Goal: Transaction & Acquisition: Purchase product/service

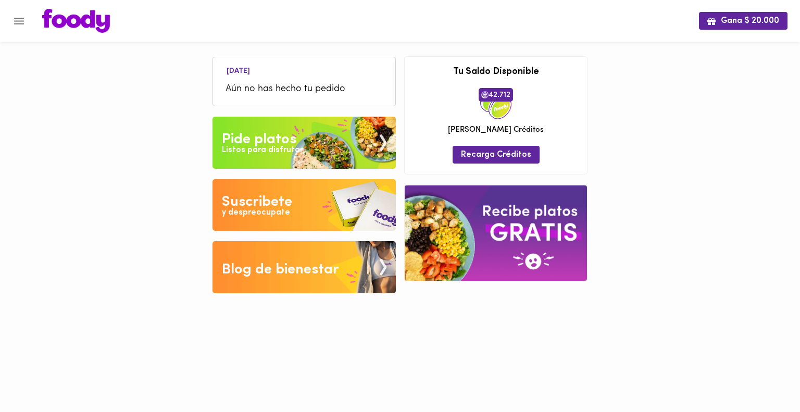
click at [273, 87] on span "Aún no has hecho tu pedido" at bounding box center [304, 89] width 157 height 14
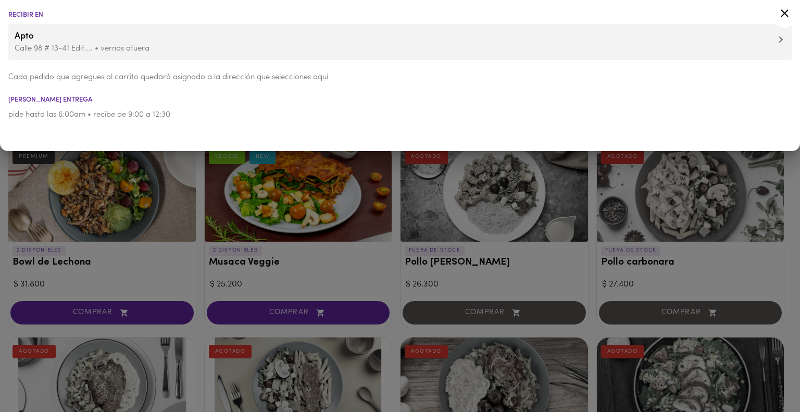
click at [660, 191] on div at bounding box center [400, 206] width 800 height 412
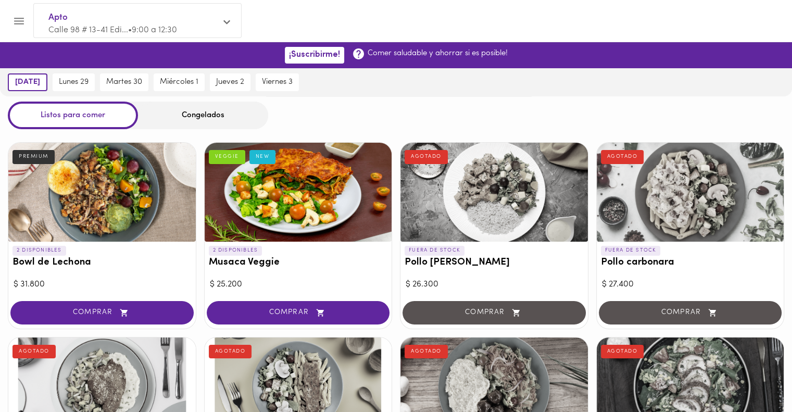
click at [208, 118] on div "Congelados" at bounding box center [203, 116] width 130 height 28
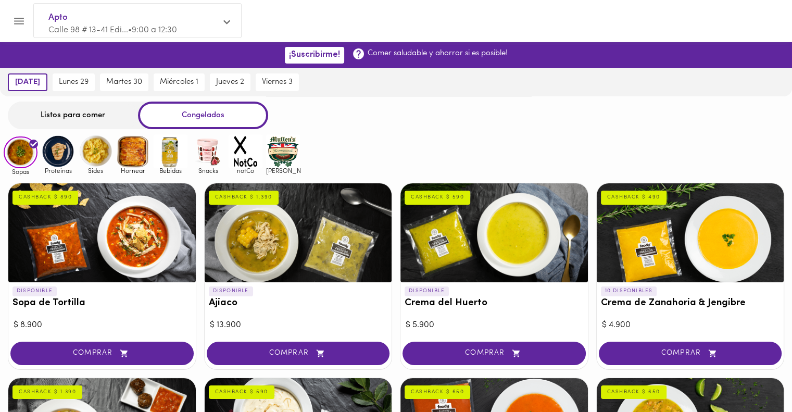
click at [53, 152] on img at bounding box center [58, 151] width 34 height 34
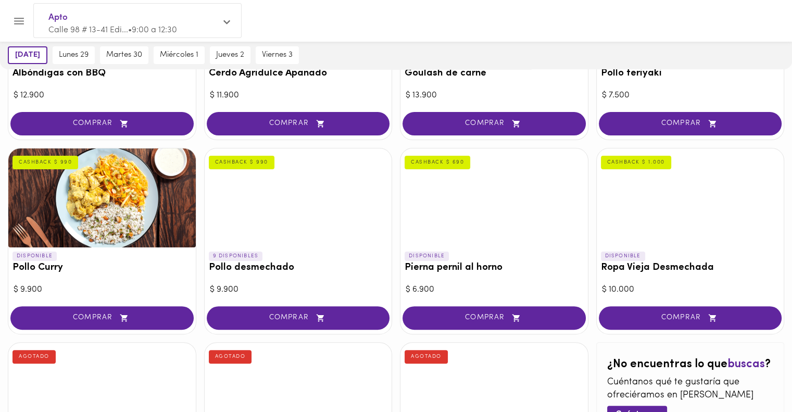
scroll to position [208, 0]
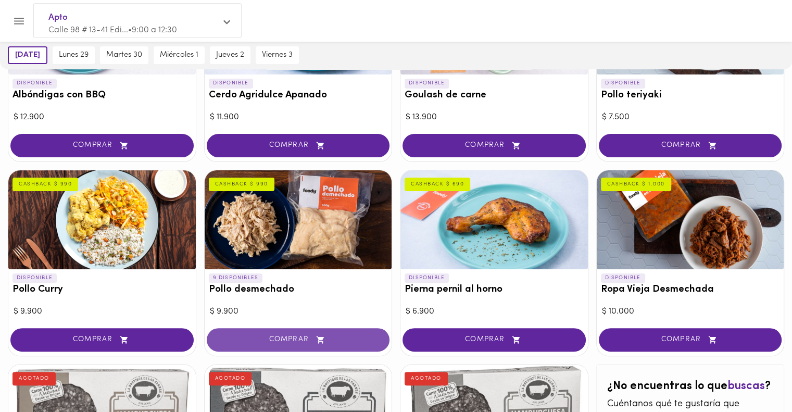
click at [298, 337] on span "COMPRAR" at bounding box center [298, 339] width 157 height 9
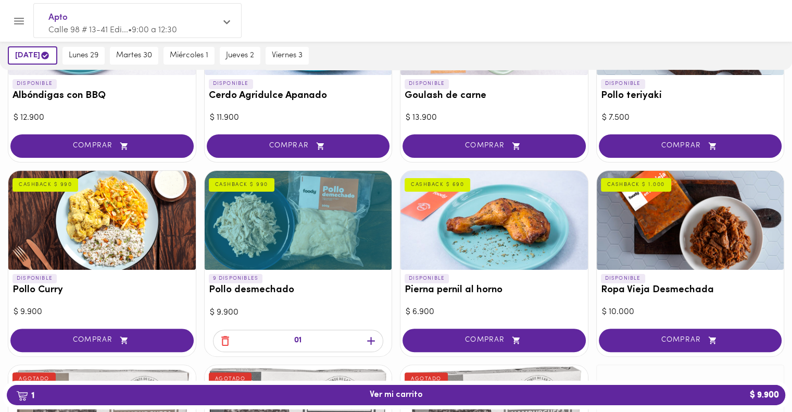
scroll to position [208, 0]
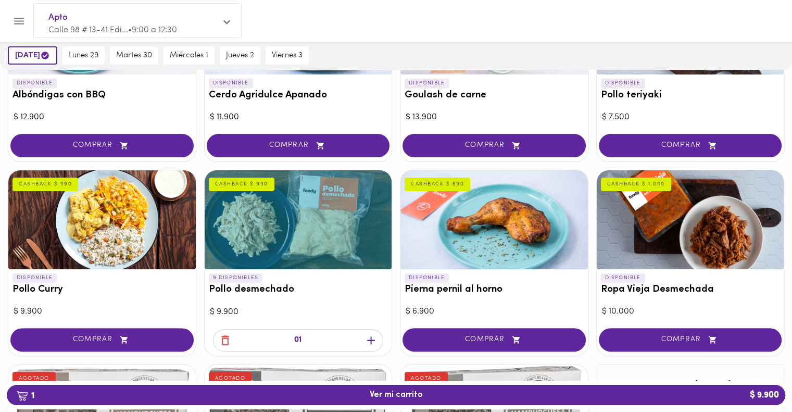
click at [371, 340] on icon "button" at bounding box center [371, 341] width 8 height 8
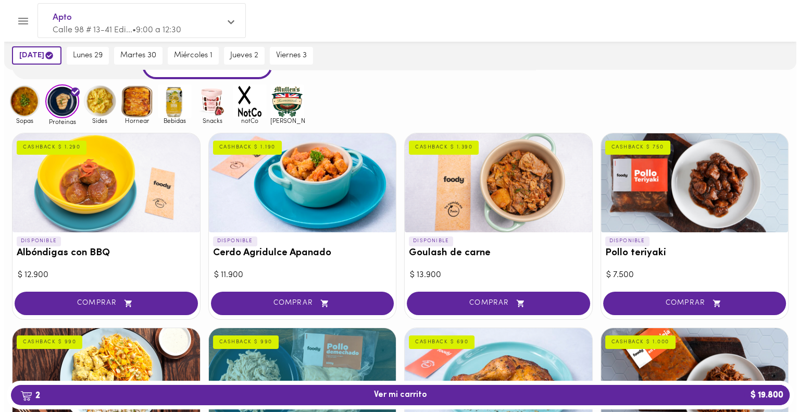
scroll to position [0, 0]
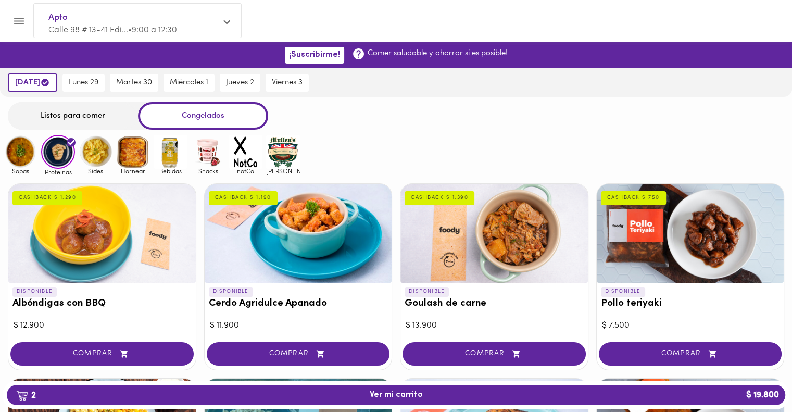
click at [17, 23] on icon "Menu" at bounding box center [19, 21] width 10 height 7
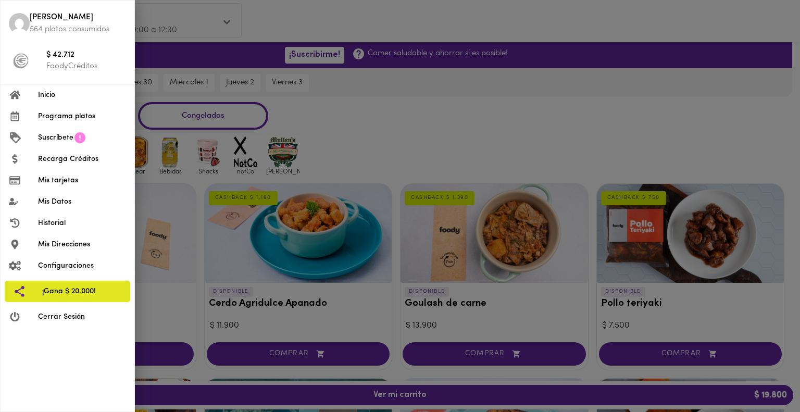
click at [55, 63] on p "FoodyCréditos" at bounding box center [86, 66] width 80 height 11
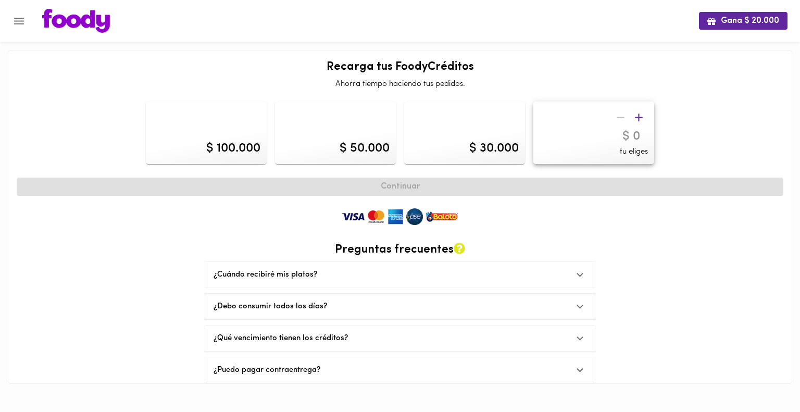
click at [215, 143] on div "$ 100.000" at bounding box center [233, 149] width 54 height 18
type input "100000"
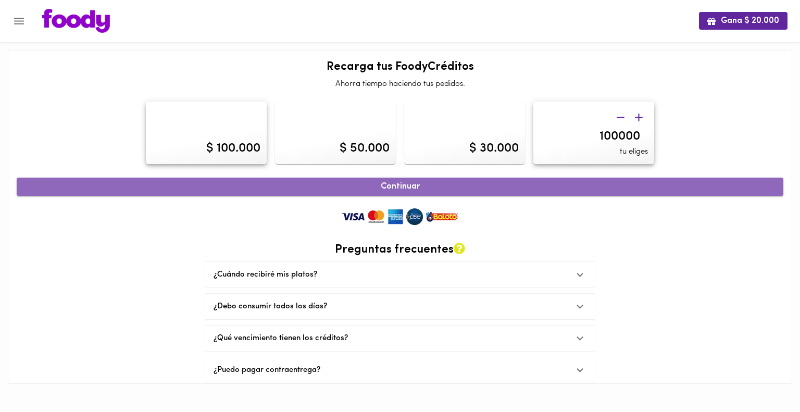
click at [383, 185] on span "Continuar" at bounding box center [400, 187] width 744 height 10
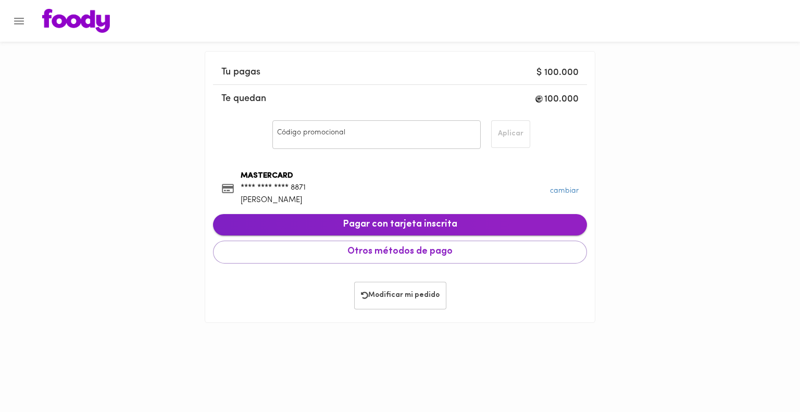
click at [404, 228] on span "Pagar con tarjeta inscrita" at bounding box center [399, 224] width 357 height 11
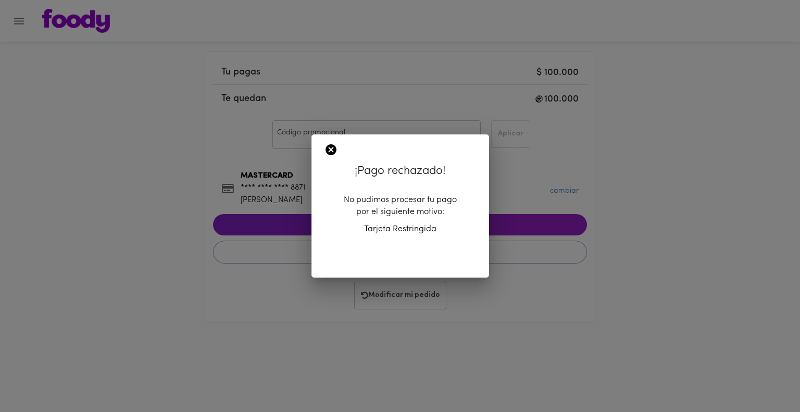
click at [536, 195] on div "¡Pago rechazado! No pudimos procesar tu pago por el siguiente motivo: Tarjeta R…" at bounding box center [400, 206] width 800 height 412
click at [329, 150] on icon at bounding box center [331, 149] width 13 height 13
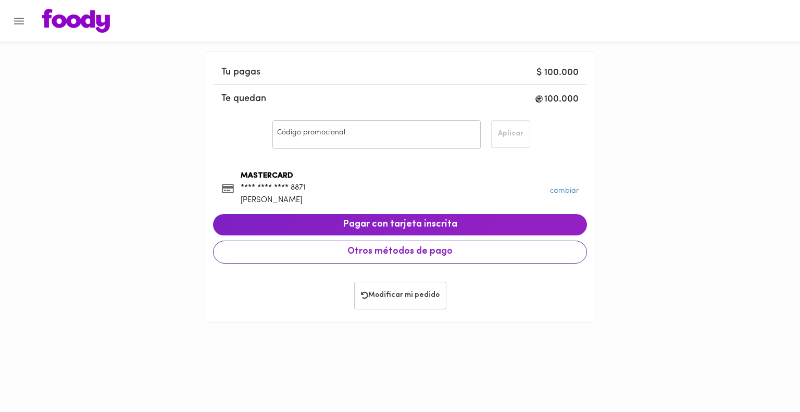
click at [400, 254] on span "Otros métodos de pago" at bounding box center [400, 251] width 356 height 11
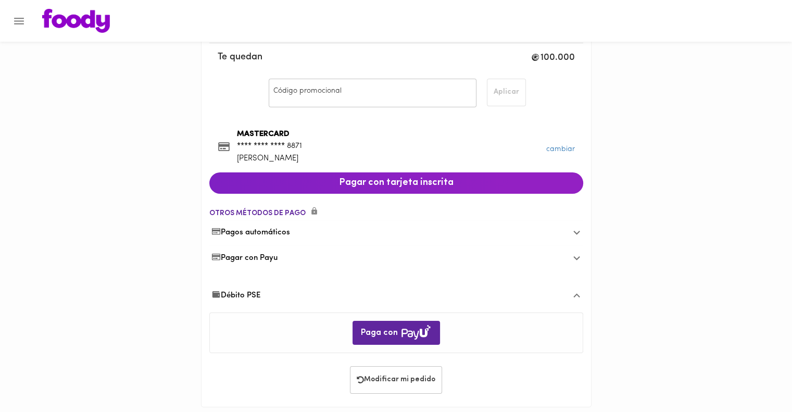
scroll to position [51, 0]
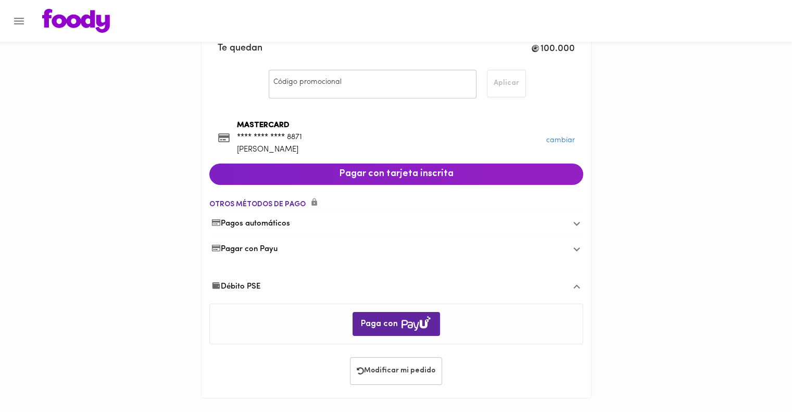
click at [259, 245] on span "Pagar con Payu" at bounding box center [244, 249] width 67 height 11
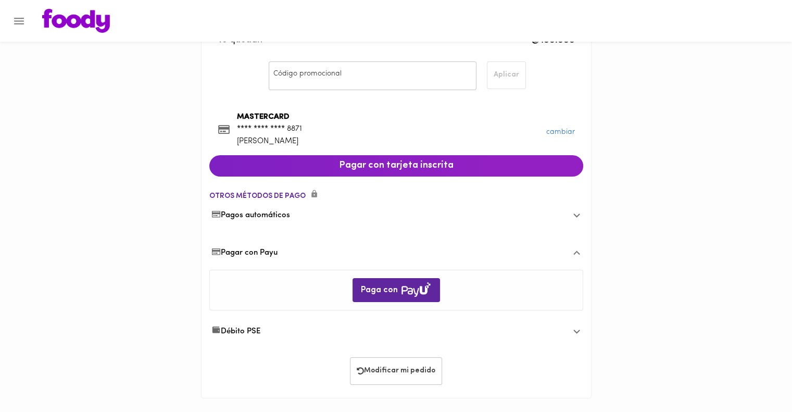
click at [240, 329] on span "Débito PSE" at bounding box center [236, 331] width 50 height 11
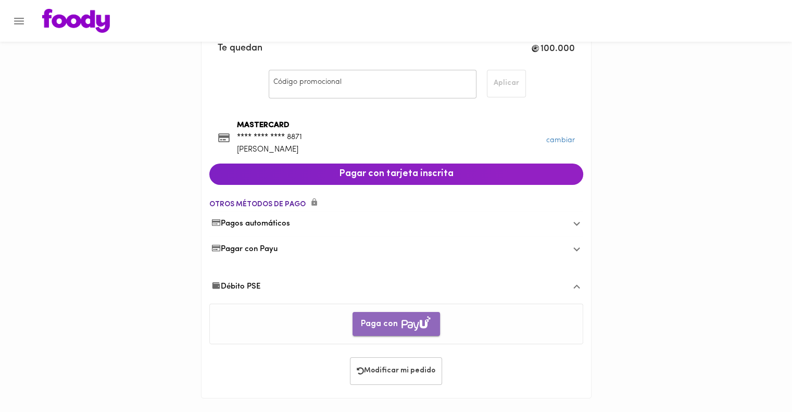
click at [405, 320] on img "button" at bounding box center [416, 323] width 31 height 17
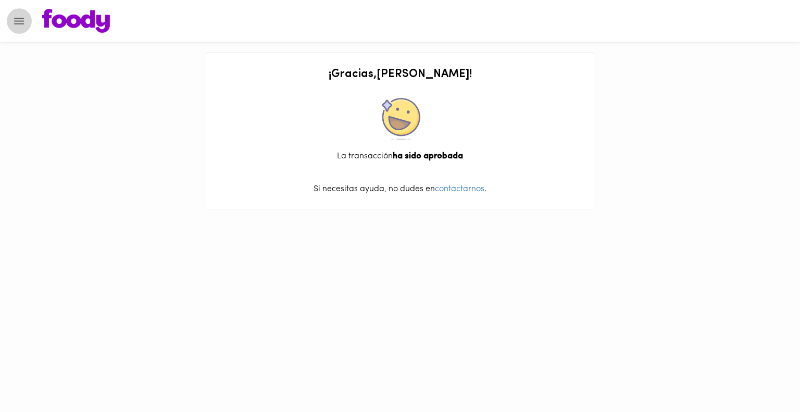
click at [18, 17] on icon "Menu" at bounding box center [19, 21] width 13 height 13
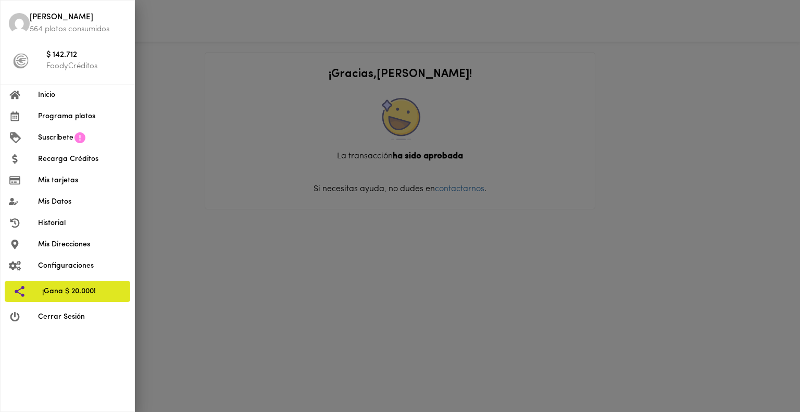
click at [59, 95] on span "Inicio" at bounding box center [82, 95] width 88 height 11
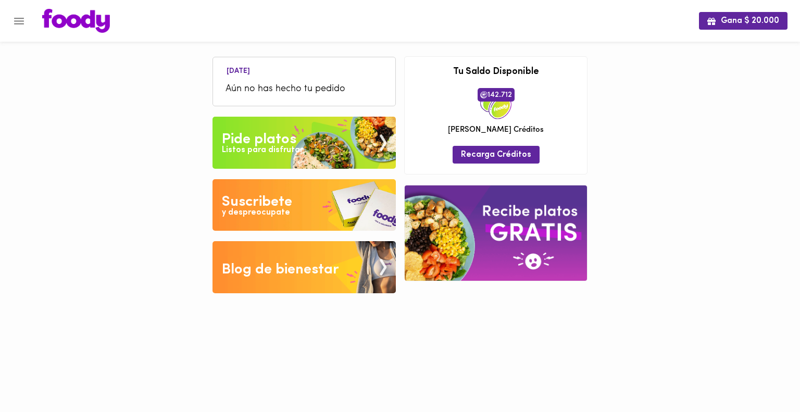
click at [81, 22] on img at bounding box center [76, 21] width 68 height 24
click at [18, 23] on icon "Menu" at bounding box center [19, 21] width 10 height 7
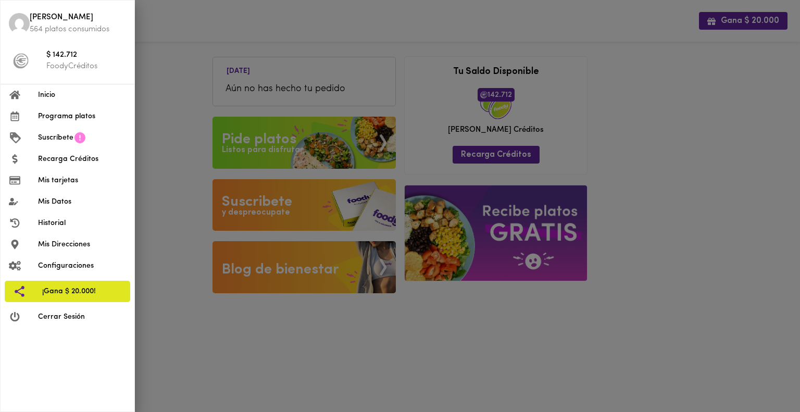
click at [64, 118] on span "Programa platos" at bounding box center [82, 116] width 88 height 11
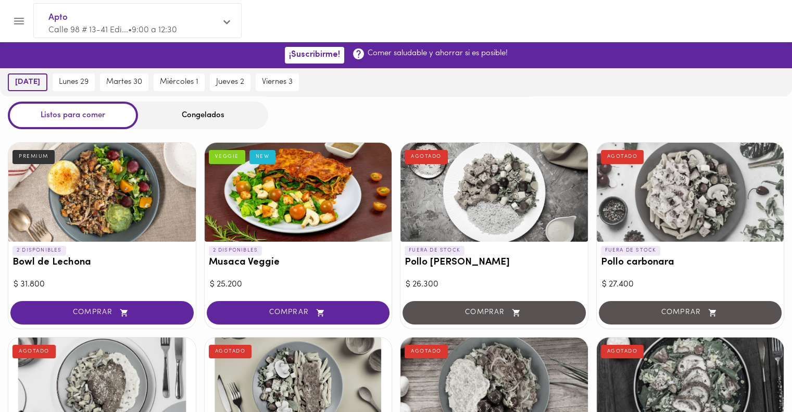
click at [29, 79] on span "[DATE]" at bounding box center [27, 82] width 25 height 9
click at [185, 116] on div "Congelados" at bounding box center [203, 116] width 130 height 28
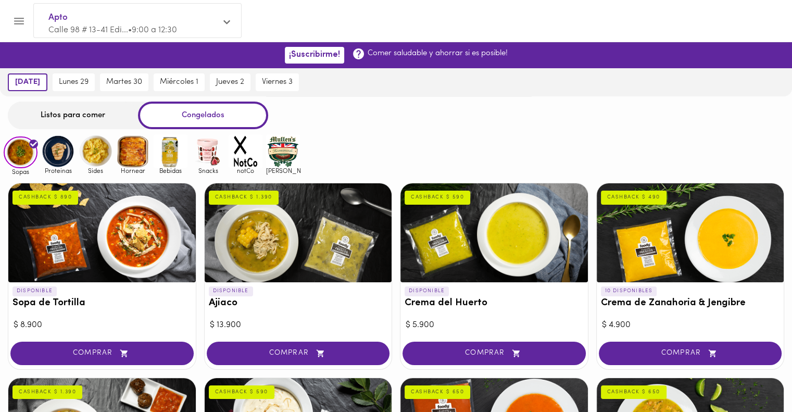
click at [59, 157] on img at bounding box center [58, 151] width 34 height 34
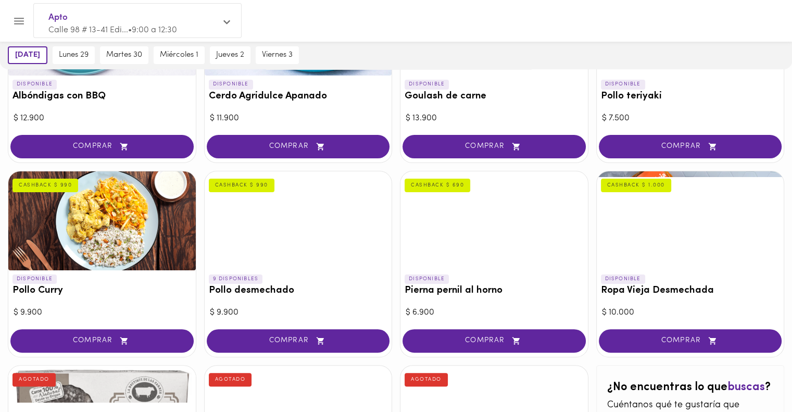
scroll to position [208, 0]
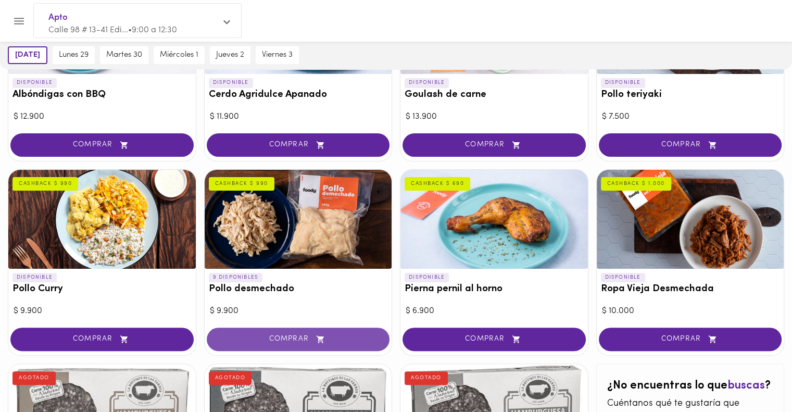
click at [300, 339] on span "COMPRAR" at bounding box center [298, 339] width 157 height 9
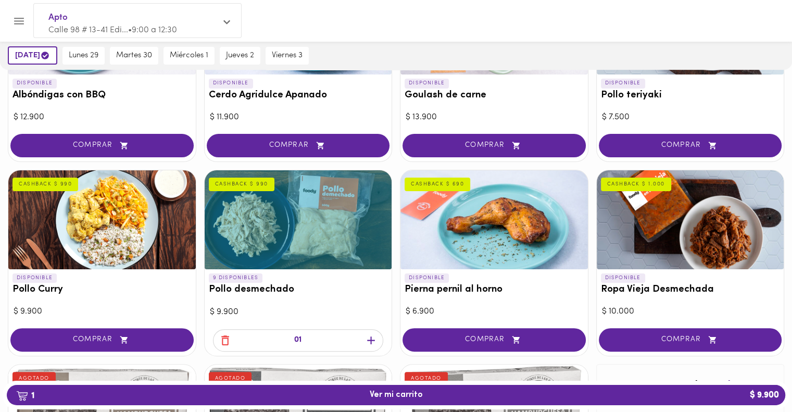
click at [371, 338] on icon "button" at bounding box center [371, 341] width 8 height 8
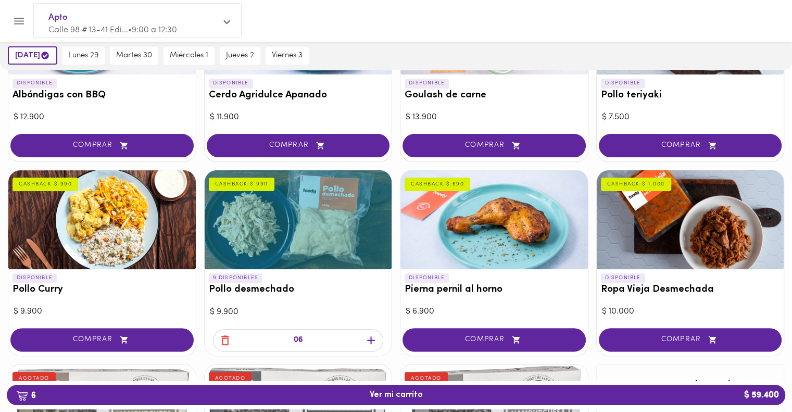
click at [371, 338] on icon "button" at bounding box center [371, 341] width 8 height 8
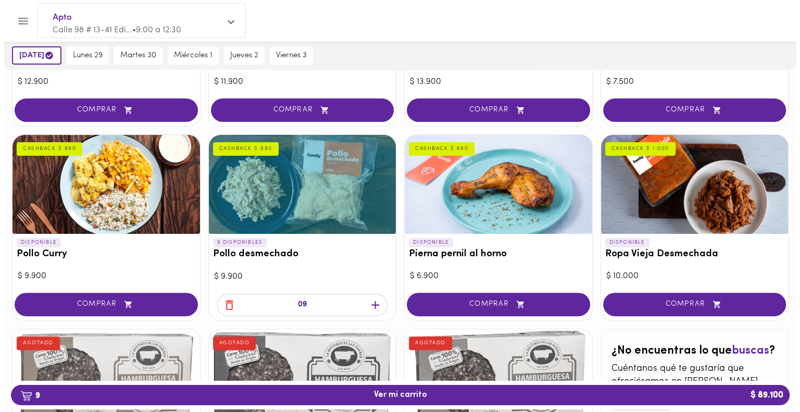
scroll to position [260, 0]
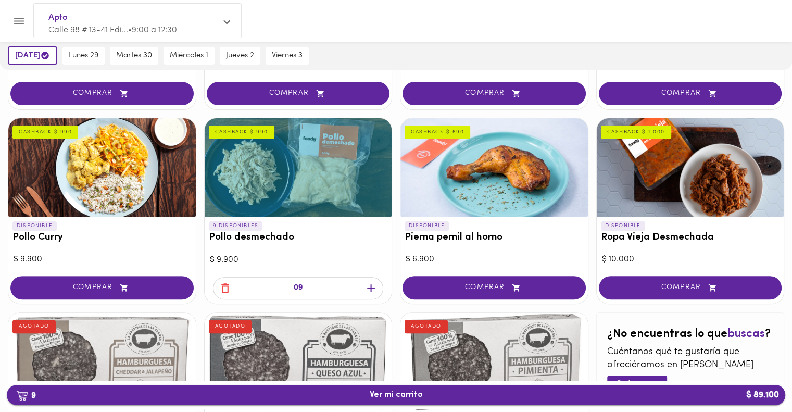
click at [418, 395] on span "9 Ver mi carrito $ 89.100" at bounding box center [396, 395] width 53 height 10
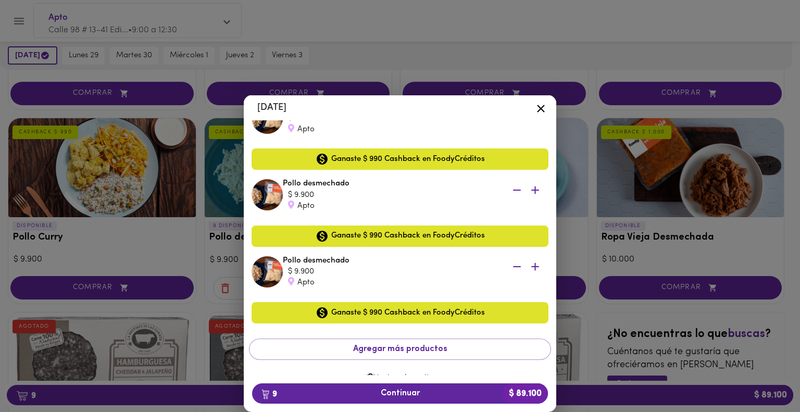
scroll to position [540, 0]
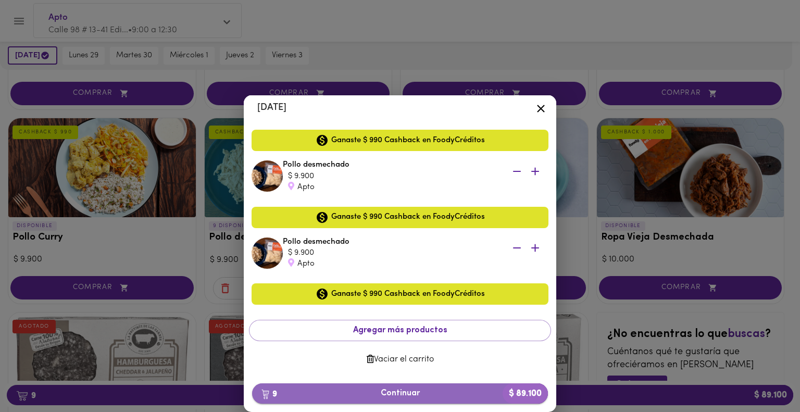
click at [406, 393] on span "9 Continuar $ 89.100" at bounding box center [399, 394] width 279 height 10
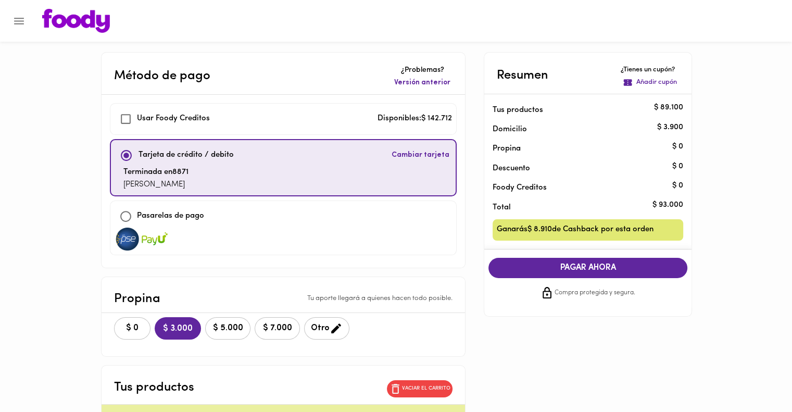
checkbox input "true"
click at [586, 268] on span "COMPRAR AHORA" at bounding box center [588, 267] width 178 height 9
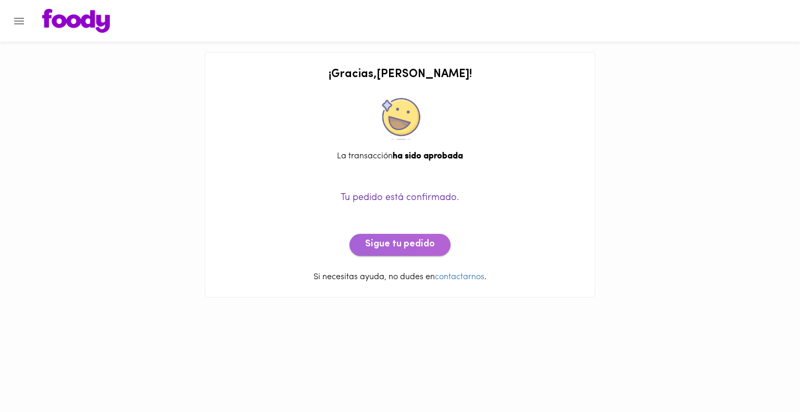
click at [403, 246] on span "Sigue tu pedido" at bounding box center [400, 244] width 70 height 11
